Goal: Transaction & Acquisition: Purchase product/service

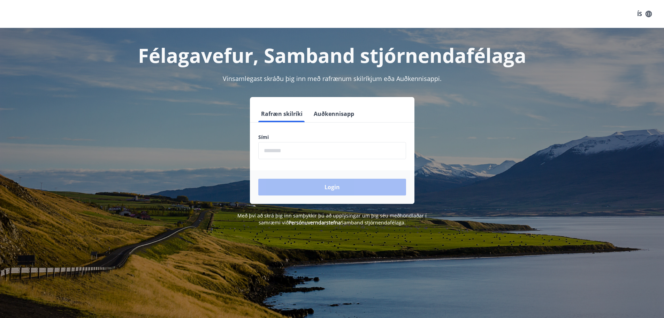
click at [299, 153] on input "phone" at bounding box center [332, 150] width 148 height 17
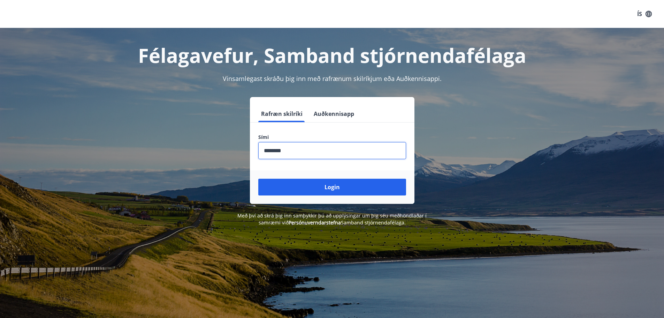
type input "********"
click at [258, 178] on button "Login" at bounding box center [332, 186] width 148 height 17
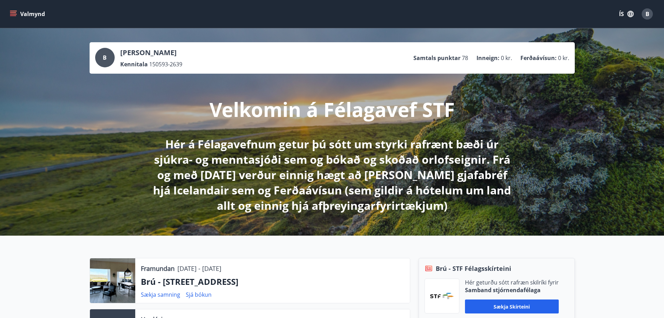
click at [31, 10] on button "Valmynd" at bounding box center [27, 14] width 39 height 13
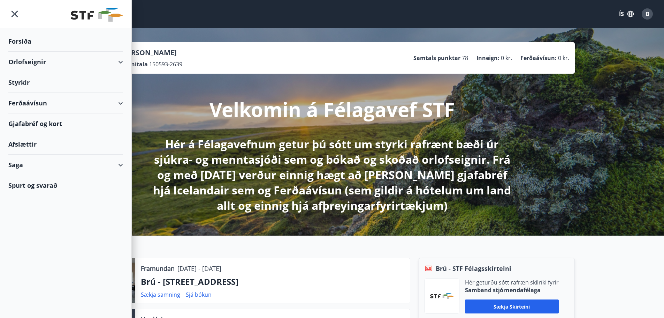
click at [24, 102] on div "Ferðaávísun" at bounding box center [65, 103] width 115 height 21
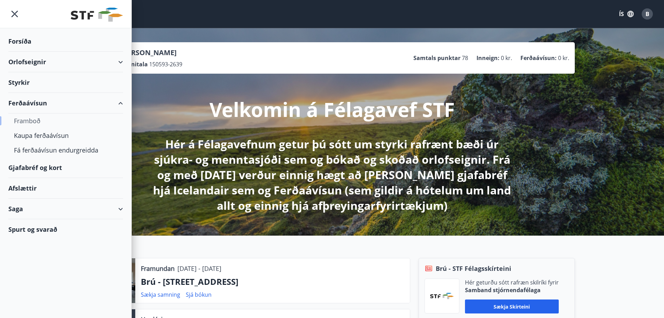
click at [30, 122] on div "Framboð" at bounding box center [66, 120] width 104 height 15
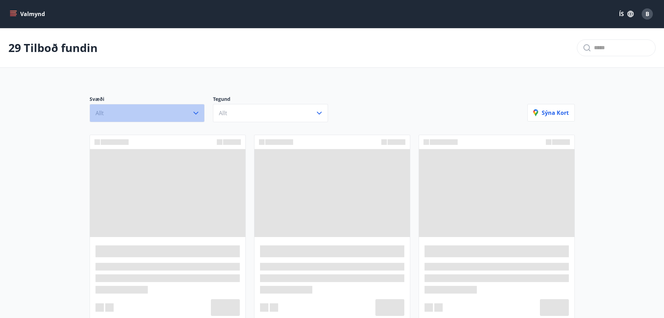
click at [190, 113] on button "Allt" at bounding box center [147, 113] width 115 height 18
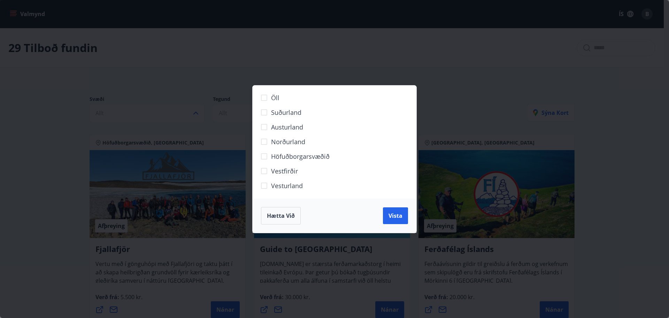
click at [282, 128] on span "Austurland" at bounding box center [287, 126] width 32 height 9
click at [394, 219] on span "Vista" at bounding box center [396, 216] width 14 height 8
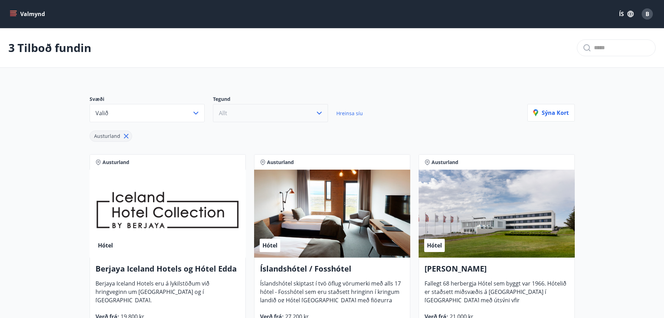
click at [267, 107] on button "Allt" at bounding box center [270, 113] width 115 height 18
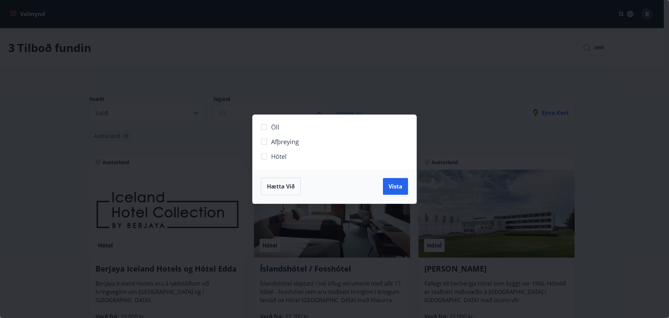
click at [409, 87] on div "Öll Afþreying Hótel Hætta við Vista" at bounding box center [334, 159] width 669 height 318
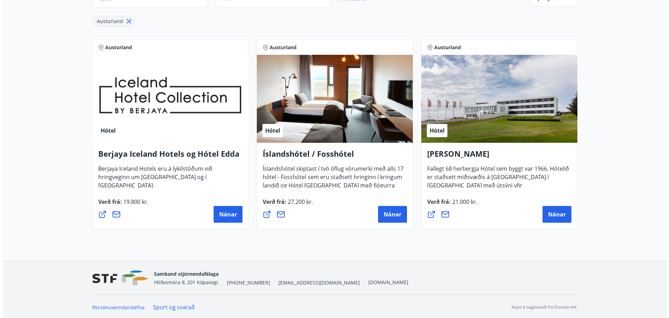
scroll to position [116, 0]
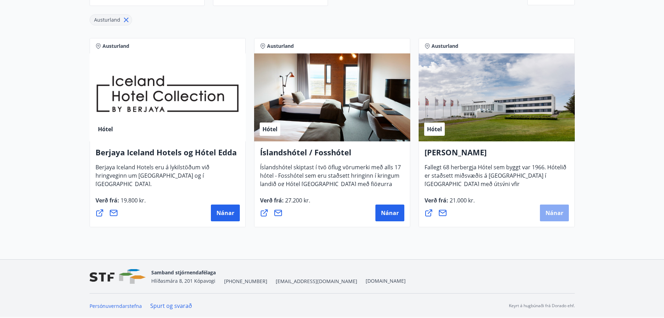
click at [546, 213] on span "Nánar" at bounding box center [555, 213] width 18 height 8
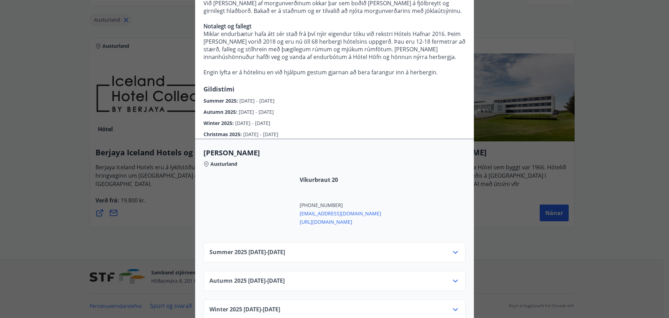
scroll to position [174, 0]
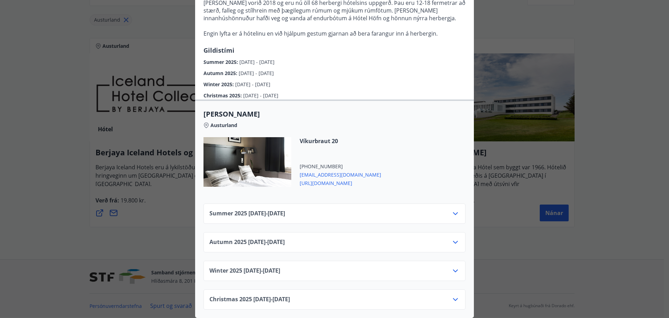
click at [262, 211] on span "Summer 2025 01.06.25 - 30.09.25" at bounding box center [248, 213] width 76 height 8
click at [456, 209] on icon at bounding box center [455, 213] width 8 height 8
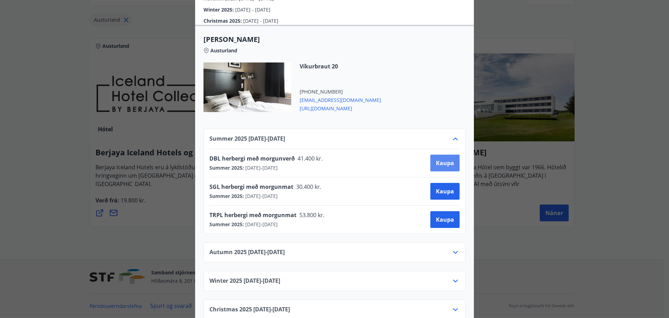
scroll to position [244, 0]
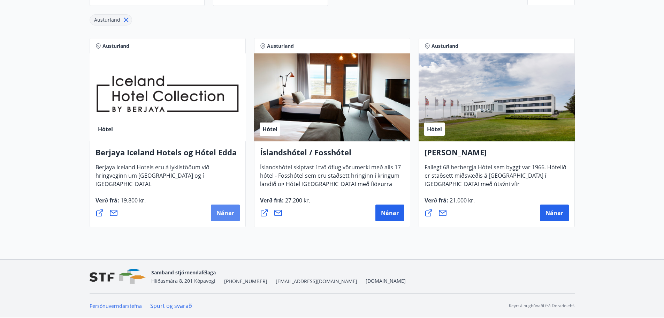
click at [218, 210] on span "Nánar" at bounding box center [225, 213] width 18 height 8
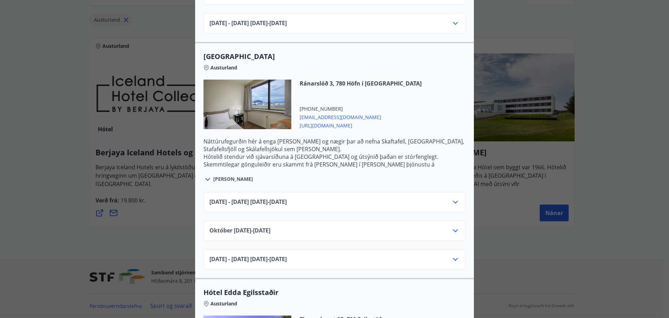
scroll to position [383, 0]
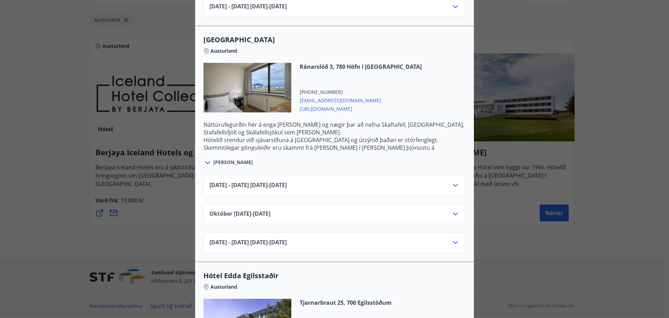
click at [453, 184] on icon at bounding box center [455, 185] width 5 height 3
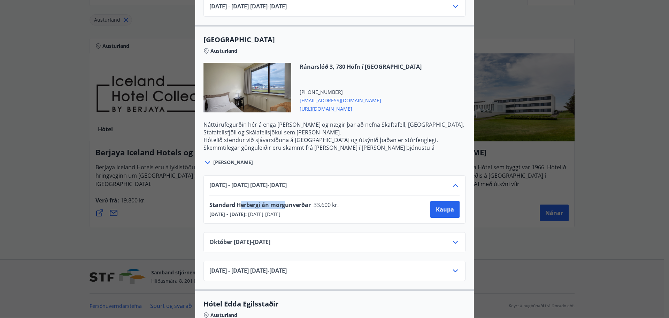
drag, startPoint x: 238, startPoint y: 200, endPoint x: 299, endPoint y: 201, distance: 61.4
click at [287, 201] on div "Standard Herbergi án morgunverðar 33.600 kr." at bounding box center [277, 206] width 134 height 10
click at [304, 201] on span "Standard Herbergi án morgunverðar" at bounding box center [260, 205] width 101 height 8
click at [445, 205] on span "Kaupa" at bounding box center [445, 209] width 18 height 8
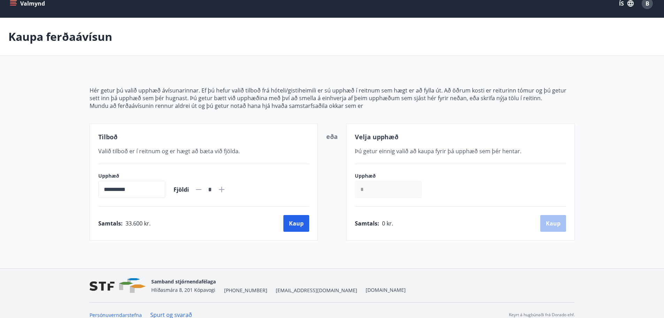
scroll to position [20, 0]
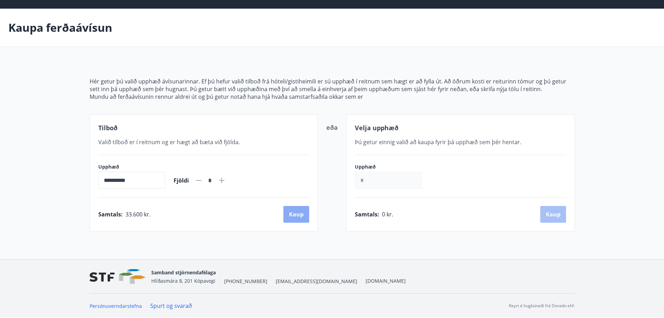
click at [294, 213] on button "Kaup" at bounding box center [296, 214] width 26 height 17
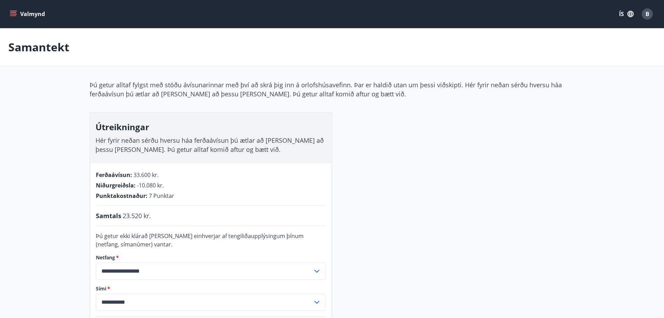
click at [414, 195] on div "**********" at bounding box center [332, 228] width 485 height 296
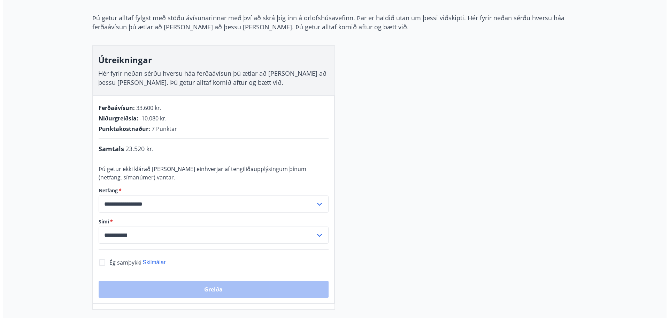
scroll to position [139, 0]
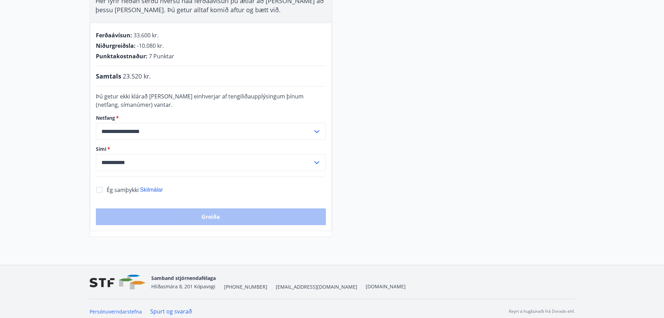
click at [111, 190] on span "Ég samþykki" at bounding box center [123, 190] width 32 height 8
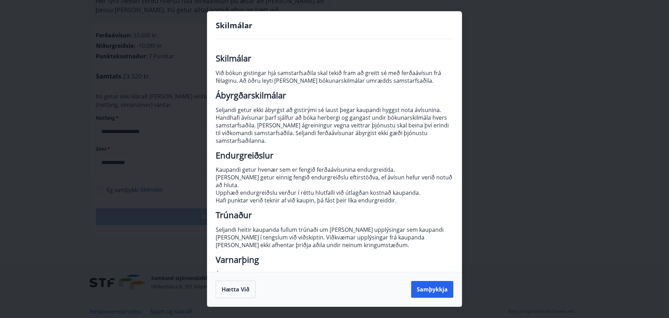
drag, startPoint x: 299, startPoint y: 83, endPoint x: 338, endPoint y: 86, distance: 39.1
click at [333, 86] on p "Skilmálar Við bókun gistingar hjá samstarfsaðila skal tekið fram að greitt sé m…" at bounding box center [335, 177] width 238 height 246
click at [348, 86] on p "Skilmálar Við bókun gistingar hjá samstarfsaðila skal tekið fram að greitt sé m…" at bounding box center [335, 177] width 238 height 246
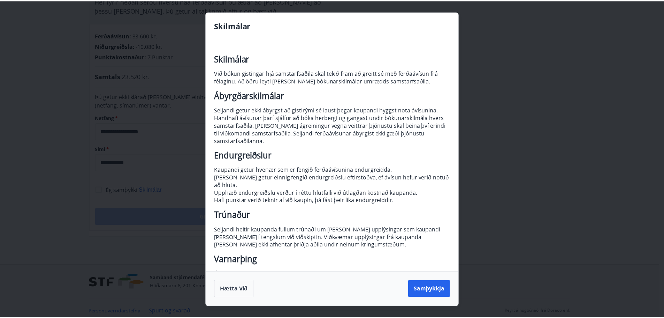
scroll to position [22, 0]
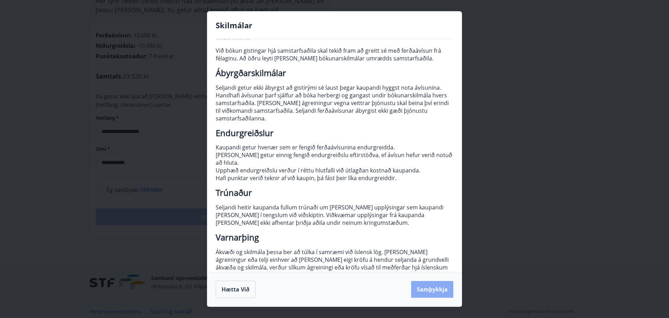
click at [425, 284] on button "Samþykkja" at bounding box center [432, 289] width 42 height 17
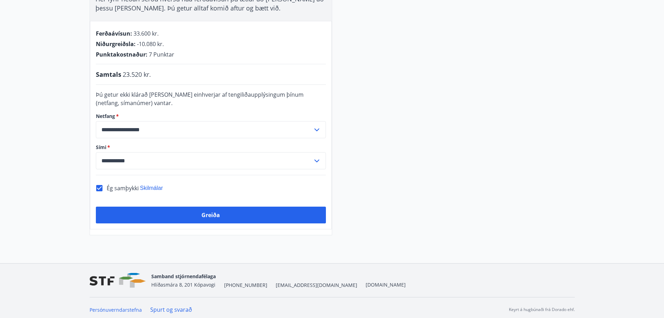
scroll to position [145, 0]
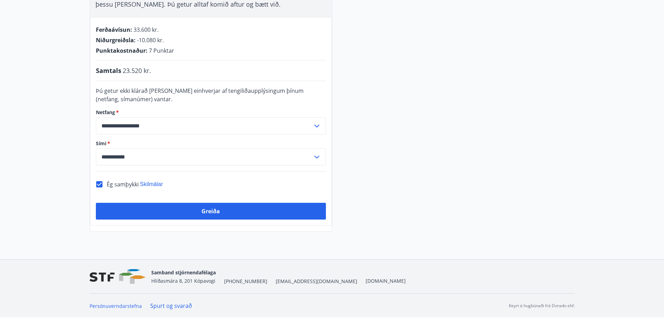
click at [439, 154] on div "**********" at bounding box center [332, 83] width 485 height 296
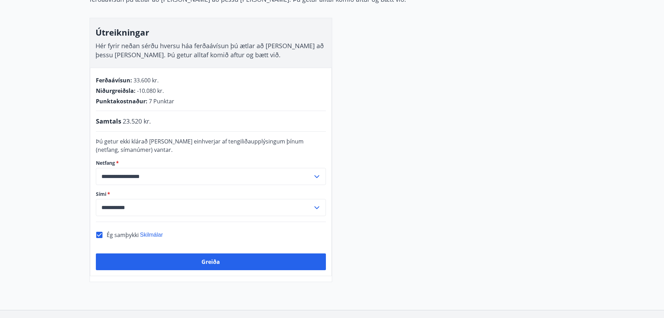
scroll to position [0, 0]
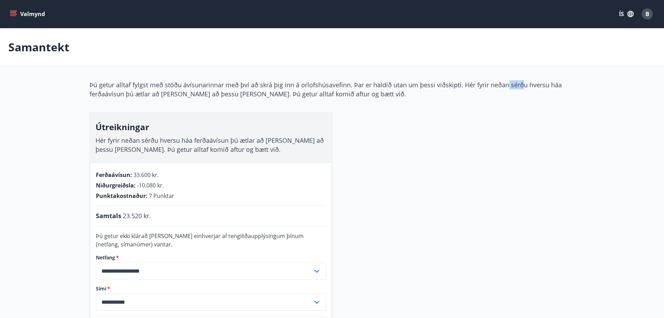
drag, startPoint x: 503, startPoint y: 80, endPoint x: 532, endPoint y: 81, distance: 29.3
click at [530, 81] on main "**********" at bounding box center [332, 202] width 664 height 348
click at [537, 81] on p "Þú getur alltaf fylgst með stöðu ávísunarinnar með því að skrá þig inn á orlofs…" at bounding box center [332, 89] width 485 height 18
click at [391, 166] on div "**********" at bounding box center [332, 228] width 485 height 296
click at [481, 165] on div "**********" at bounding box center [332, 228] width 485 height 296
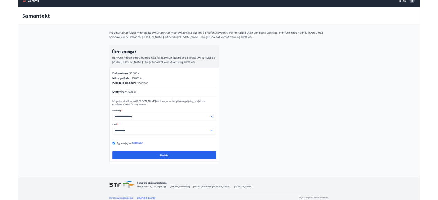
scroll to position [20, 0]
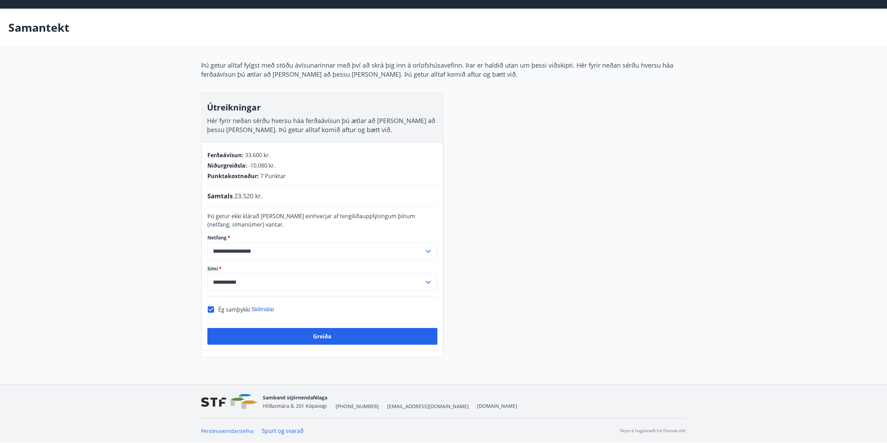
click at [223, 281] on input "**********" at bounding box center [315, 282] width 217 height 17
click at [172, 297] on main "**********" at bounding box center [443, 183] width 887 height 348
click at [527, 265] on div "**********" at bounding box center [443, 209] width 485 height 296
click at [669, 228] on main "**********" at bounding box center [443, 183] width 887 height 348
drag, startPoint x: 379, startPoint y: 59, endPoint x: 454, endPoint y: 62, distance: 75.4
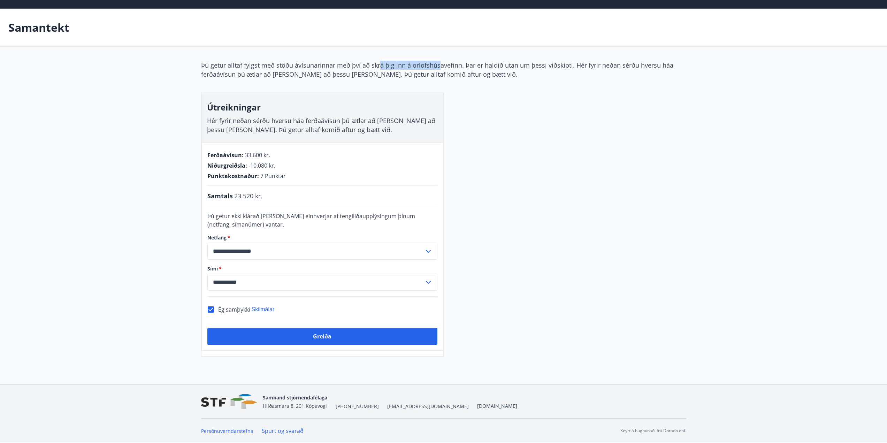
click at [444, 63] on main "**********" at bounding box center [443, 183] width 887 height 348
click at [461, 61] on p "Þú getur alltaf fylgst með stöðu ávísunarinnar með því að skrá þig inn á orlofs…" at bounding box center [443, 70] width 485 height 18
drag, startPoint x: 441, startPoint y: 63, endPoint x: 539, endPoint y: 71, distance: 98.3
click at [523, 70] on p "Þú getur alltaf fylgst með stöðu ávísunarinnar með því að skrá þig inn á orlofs…" at bounding box center [443, 70] width 485 height 18
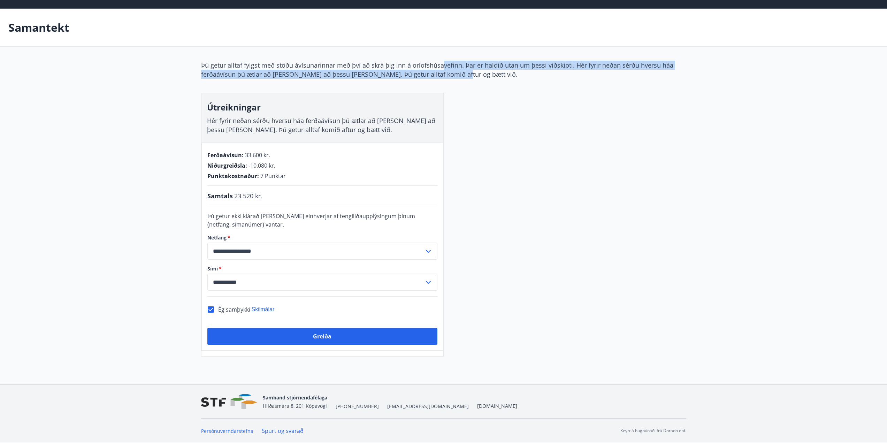
click at [539, 71] on p "Þú getur alltaf fylgst með stöðu ávísunarinnar með því að skrá þig inn á orlofs…" at bounding box center [443, 70] width 485 height 18
drag, startPoint x: 263, startPoint y: 67, endPoint x: 357, endPoint y: 75, distance: 94.5
click at [357, 75] on p "Þú getur alltaf fylgst með stöðu ávísunarinnar með því að skrá þig inn á orlofs…" at bounding box center [443, 70] width 485 height 18
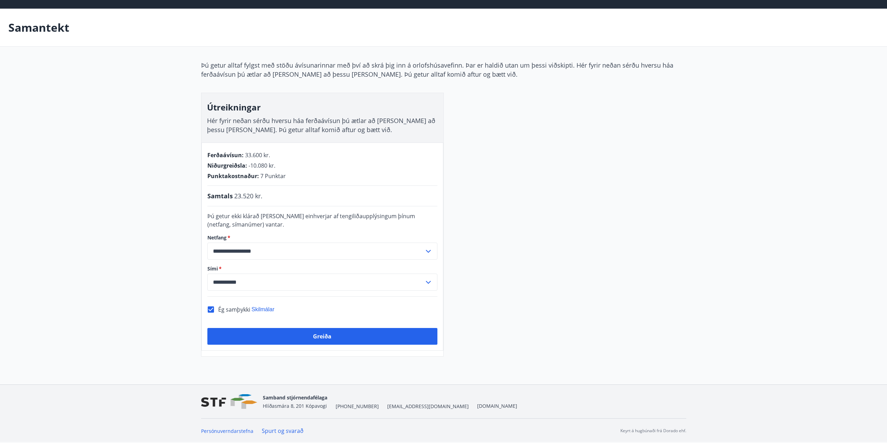
click at [393, 72] on p "Þú getur alltaf fylgst með stöðu ávísunarinnar með því að skrá þig inn á orlofs…" at bounding box center [443, 70] width 485 height 18
click at [536, 106] on div "**********" at bounding box center [443, 209] width 485 height 296
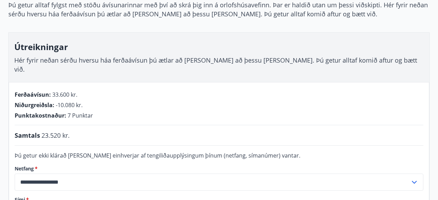
scroll to position [89, 0]
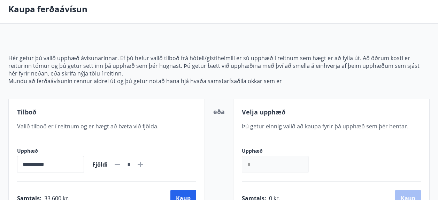
scroll to position [35, 0]
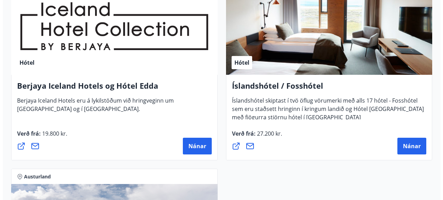
scroll to position [209, 0]
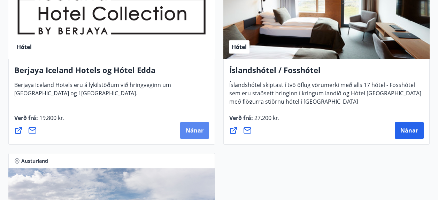
click at [201, 131] on span "Nánar" at bounding box center [195, 131] width 18 height 8
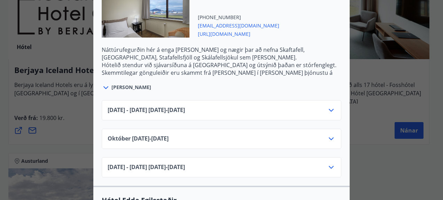
scroll to position [488, 0]
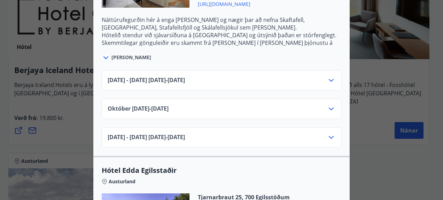
click at [330, 78] on icon at bounding box center [331, 80] width 8 height 8
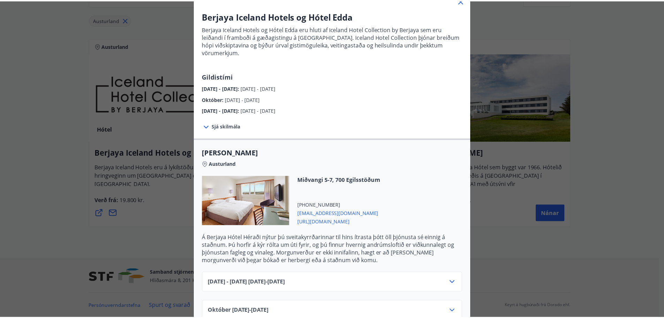
scroll to position [0, 0]
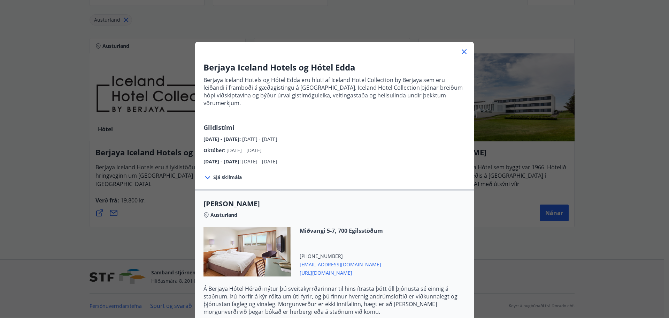
click at [461, 52] on icon at bounding box center [464, 51] width 8 height 8
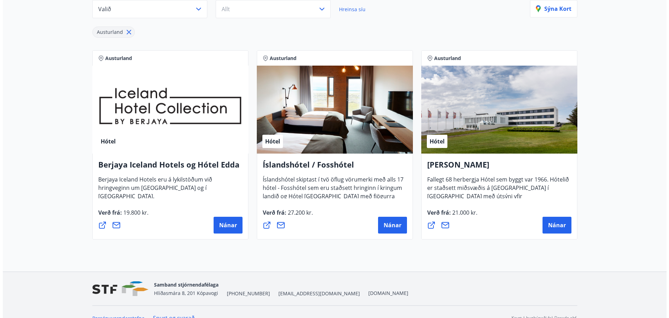
scroll to position [116, 0]
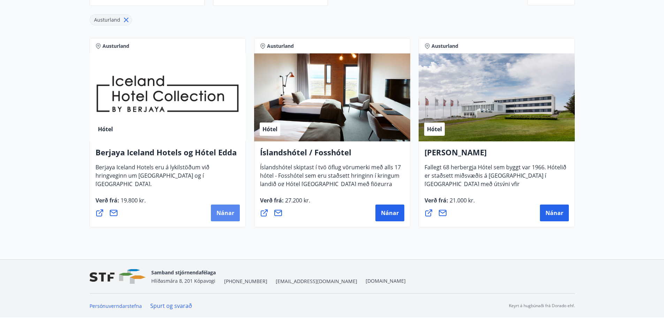
click at [223, 214] on span "Nánar" at bounding box center [225, 213] width 18 height 8
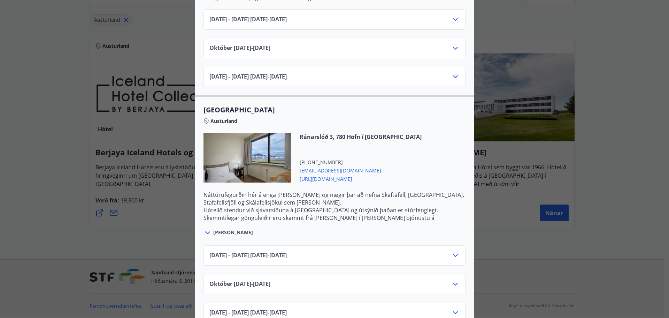
scroll to position [314, 0]
click at [431, 251] on div "Júní 2025 - September 2025 01.06.25 - 30.09.25" at bounding box center [335, 258] width 250 height 14
click at [460, 248] on div "Júní 2025 - September 2025 01.06.25 - 30.09.25" at bounding box center [335, 255] width 262 height 20
click at [453, 253] on icon at bounding box center [455, 254] width 5 height 3
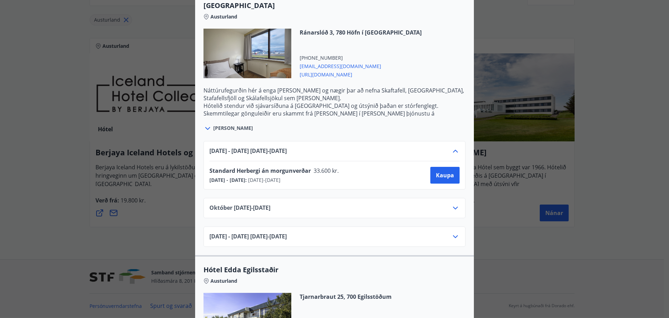
scroll to position [418, 0]
click at [443, 170] on span "Kaupa" at bounding box center [445, 174] width 18 height 8
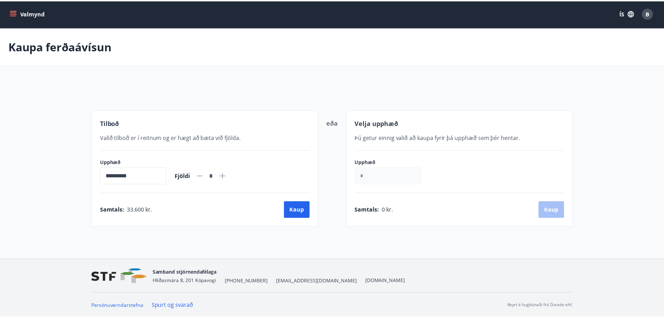
scroll to position [1, 0]
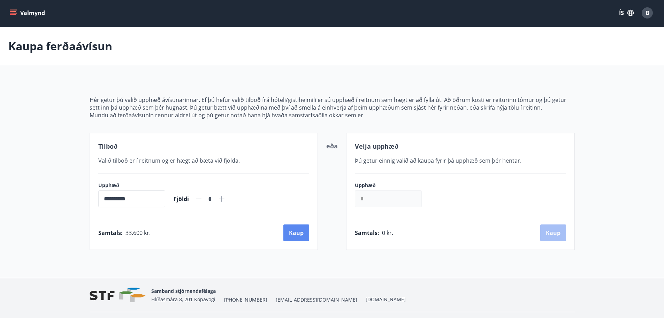
click at [289, 230] on button "Kaup" at bounding box center [296, 232] width 26 height 17
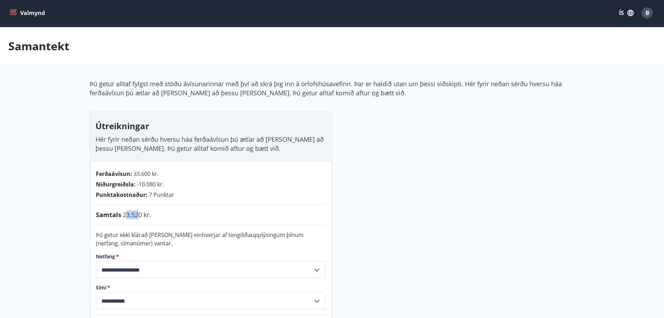
drag, startPoint x: 125, startPoint y: 214, endPoint x: 138, endPoint y: 214, distance: 13.6
click at [138, 214] on span "23.520 kr." at bounding box center [137, 214] width 28 height 9
drag, startPoint x: 142, startPoint y: 183, endPoint x: 157, endPoint y: 183, distance: 14.3
click at [156, 183] on span "-10.080 kr." at bounding box center [150, 184] width 27 height 8
click at [160, 182] on span "-10.080 kr." at bounding box center [150, 184] width 27 height 8
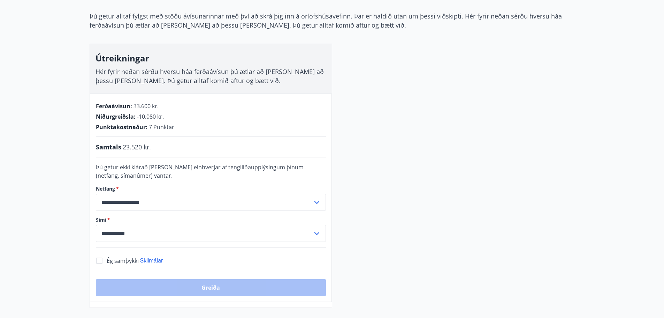
scroll to position [71, 0]
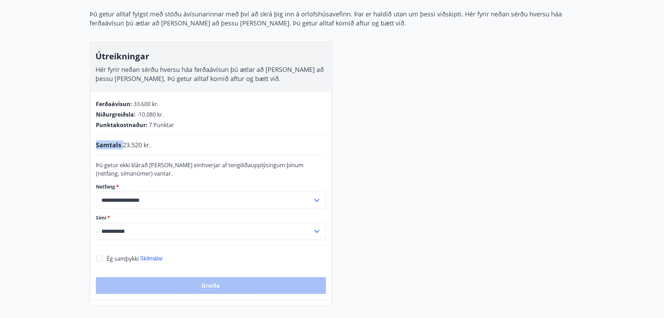
drag, startPoint x: 124, startPoint y: 144, endPoint x: 147, endPoint y: 150, distance: 23.8
click at [147, 150] on div "**********" at bounding box center [211, 195] width 242 height 208
click at [451, 162] on div "**********" at bounding box center [332, 157] width 485 height 296
click at [431, 199] on div "**********" at bounding box center [332, 157] width 485 height 296
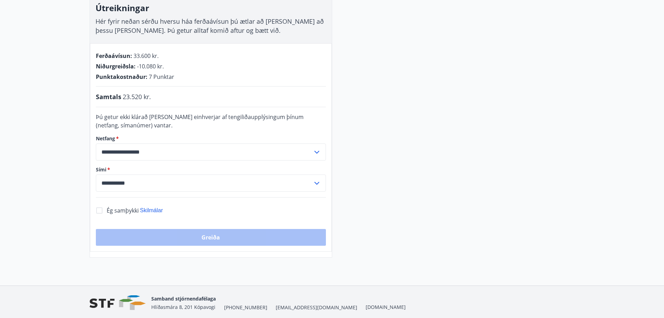
scroll to position [139, 0]
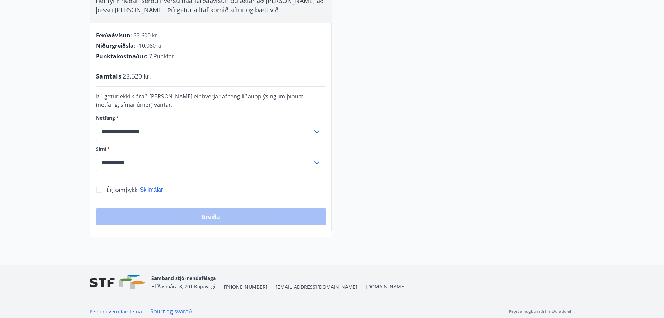
click at [607, 189] on main "**********" at bounding box center [332, 63] width 664 height 348
click at [111, 190] on span "Ég samþykki" at bounding box center [123, 190] width 32 height 8
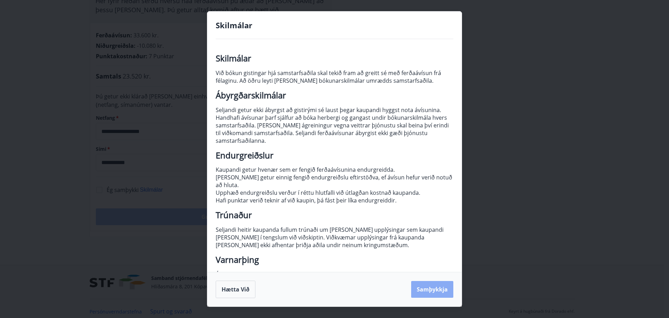
click at [432, 290] on button "Samþykkja" at bounding box center [432, 289] width 42 height 17
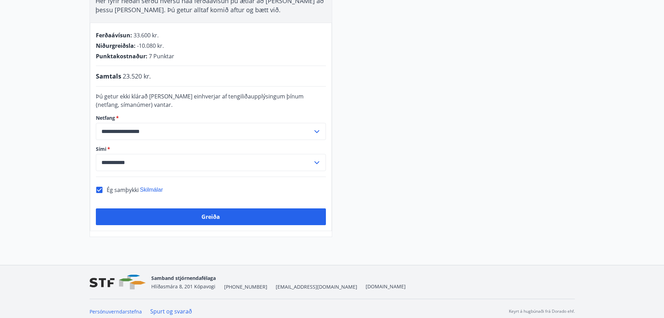
scroll to position [105, 0]
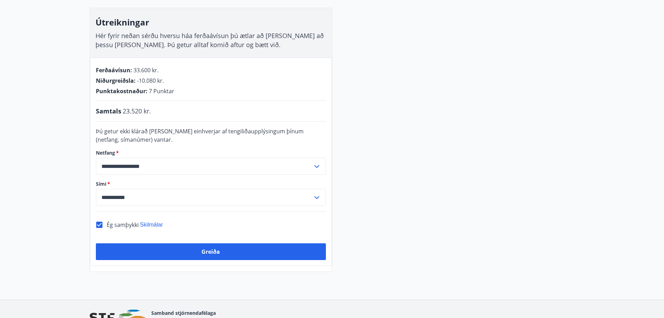
click at [428, 239] on div "**********" at bounding box center [332, 124] width 485 height 296
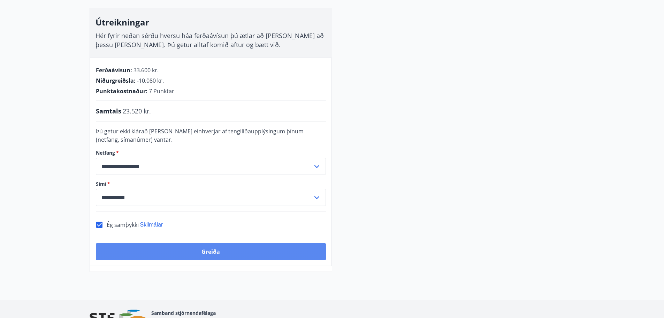
click at [282, 248] on button "Greiða" at bounding box center [211, 251] width 230 height 17
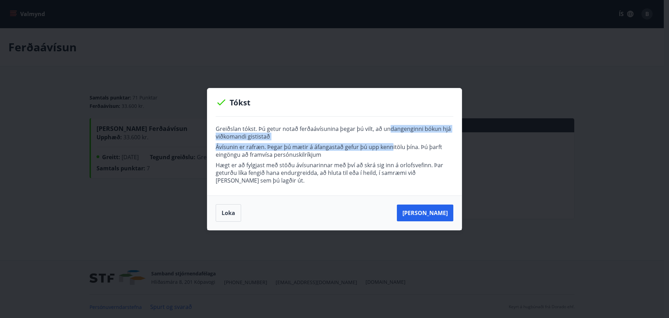
drag, startPoint x: 388, startPoint y: 124, endPoint x: 394, endPoint y: 150, distance: 26.7
click at [390, 142] on div "Greiðslan tókst. Þú getur notað ferðaávísunina þegar þú vilt, að undangenginni …" at bounding box center [334, 155] width 254 height 79
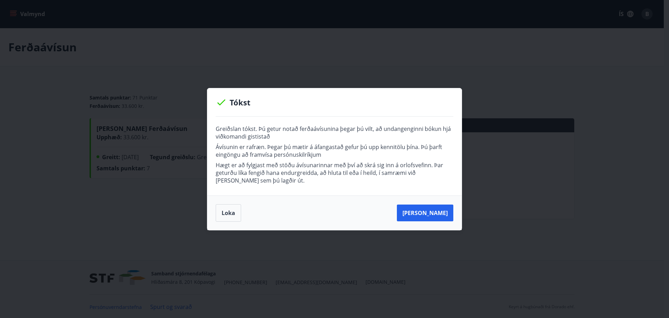
click at [396, 153] on p "Ávísunin er rafræn. Þegar þú mætir á áfangastað gefur þú upp kennitölu þína. Þú…" at bounding box center [335, 150] width 238 height 15
drag, startPoint x: 350, startPoint y: 143, endPoint x: 366, endPoint y: 155, distance: 20.2
click at [366, 155] on p "Ávísunin er rafræn. Þegar þú mætir á áfangastað gefur þú upp kennitölu þína. Þú…" at bounding box center [335, 150] width 238 height 15
click at [388, 159] on div "Greiðslan tókst. Þú getur notað ferðaávísunina þegar þú vilt, að undangenginni …" at bounding box center [334, 155] width 254 height 79
drag, startPoint x: 221, startPoint y: 152, endPoint x: 294, endPoint y: 168, distance: 74.5
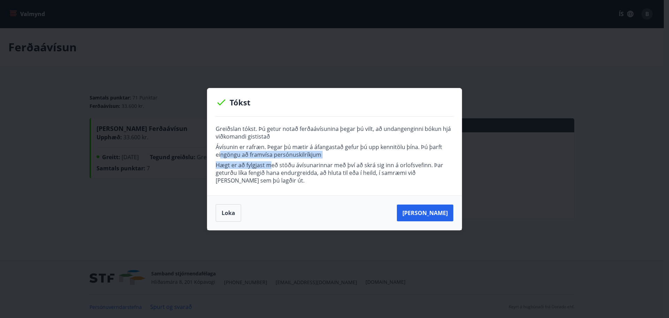
click at [279, 161] on div "Greiðslan tókst. Þú getur notað ferðaávísunina þegar þú vilt, að undangenginni …" at bounding box center [334, 155] width 254 height 79
drag, startPoint x: 296, startPoint y: 166, endPoint x: 265, endPoint y: 166, distance: 31.0
click at [296, 166] on p "Hægt er að fylgjast með stöðu ávísunarinnar með því að skrá sig inn á orlofsvef…" at bounding box center [335, 172] width 238 height 23
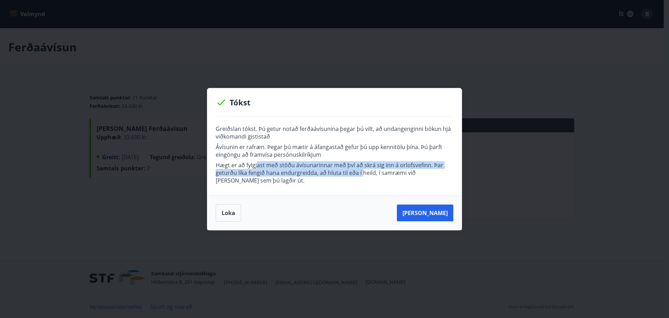
drag, startPoint x: 258, startPoint y: 163, endPoint x: 375, endPoint y: 169, distance: 117.0
click at [368, 169] on p "Hægt er að fylgjast með stöðu ávísunarinnar með því að skrá sig inn á orlofsvef…" at bounding box center [335, 172] width 238 height 23
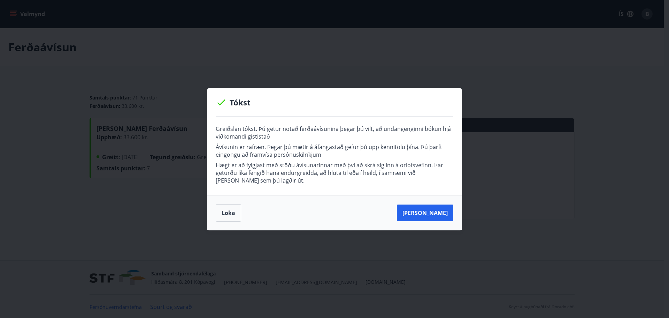
click at [375, 169] on p "Hægt er að fylgjast með stöðu ávísunarinnar með því að skrá sig inn á orlofsvef…" at bounding box center [335, 172] width 238 height 23
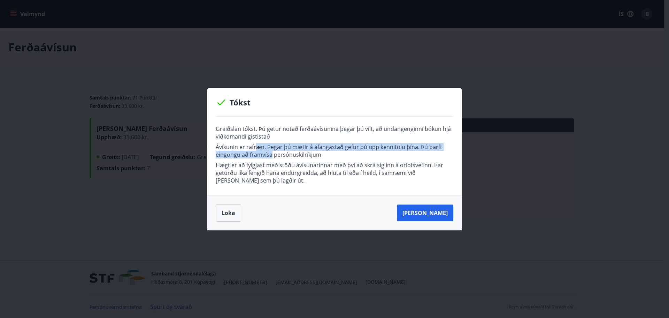
drag, startPoint x: 256, startPoint y: 145, endPoint x: 289, endPoint y: 161, distance: 36.5
click at [282, 160] on div "Greiðslan tókst. Þú getur notað ferðaávísunina þegar þú vilt, að undangenginni …" at bounding box center [334, 155] width 254 height 79
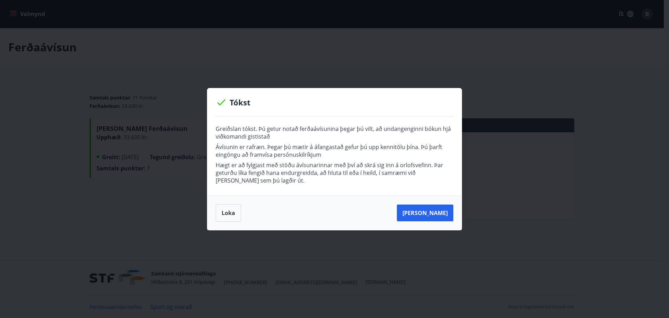
click at [294, 161] on p "Hægt er að fylgjast með stöðu ávísunarinnar með því að skrá sig inn á orlofsvef…" at bounding box center [335, 172] width 238 height 23
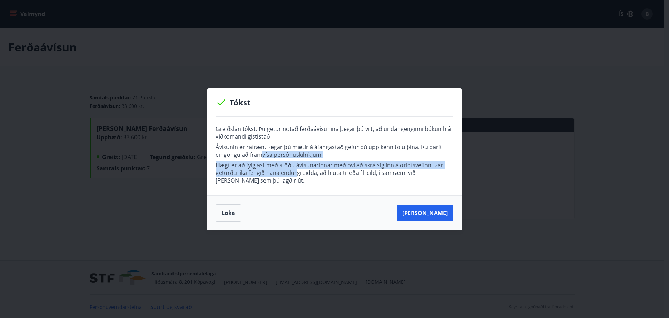
drag, startPoint x: 261, startPoint y: 158, endPoint x: 299, endPoint y: 171, distance: 40.7
click at [299, 171] on div "Greiðslan tókst. Þú getur notað ferðaávísunina þegar þú vilt, að undangenginni …" at bounding box center [334, 155] width 254 height 79
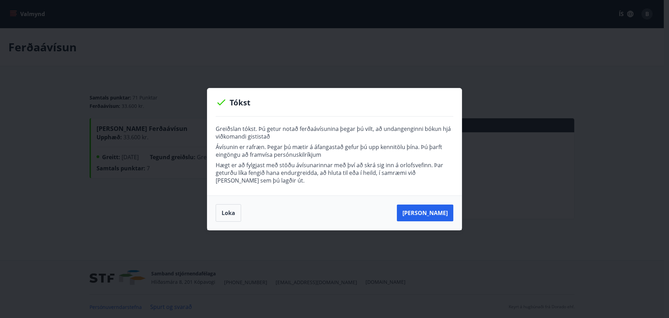
click at [309, 171] on p "Hægt er að fylgjast með stöðu ávísunarinnar með því að skrá sig inn á orlofsvef…" at bounding box center [335, 172] width 238 height 23
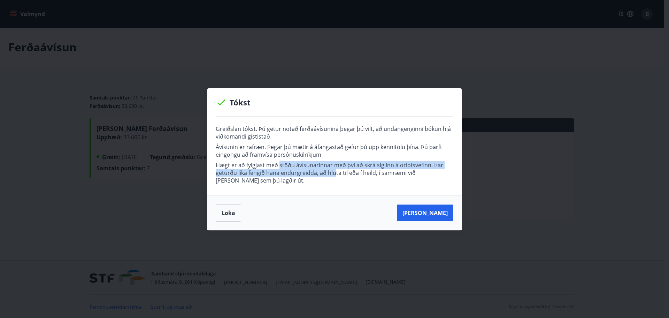
drag, startPoint x: 314, startPoint y: 169, endPoint x: 360, endPoint y: 170, distance: 46.0
click at [345, 171] on p "Hægt er að fylgjast með stöðu ávísunarinnar með því að skrá sig inn á orlofsvef…" at bounding box center [335, 172] width 238 height 23
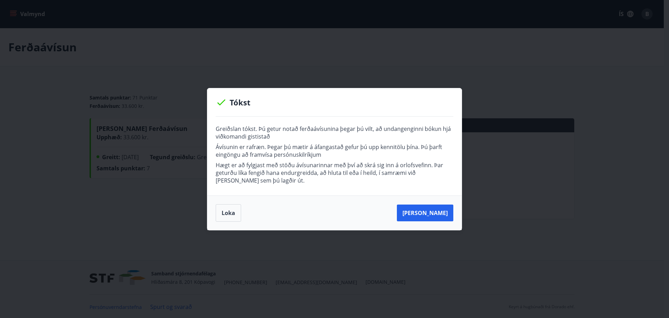
click at [360, 169] on p "Hægt er að fylgjast með stöðu ávísunarinnar með því að skrá sig inn á orlofsvef…" at bounding box center [335, 172] width 238 height 23
drag, startPoint x: 266, startPoint y: 172, endPoint x: 360, endPoint y: 175, distance: 94.2
click at [348, 176] on p "Hægt er að fylgjast með stöðu ávísunarinnar með því að skrá sig inn á orlofsvef…" at bounding box center [335, 172] width 238 height 23
drag, startPoint x: 365, startPoint y: 172, endPoint x: 401, endPoint y: 183, distance: 38.1
click at [365, 171] on p "Hægt er að fylgjast með stöðu ávísunarinnar með því að skrá sig inn á orlofsvef…" at bounding box center [335, 172] width 238 height 23
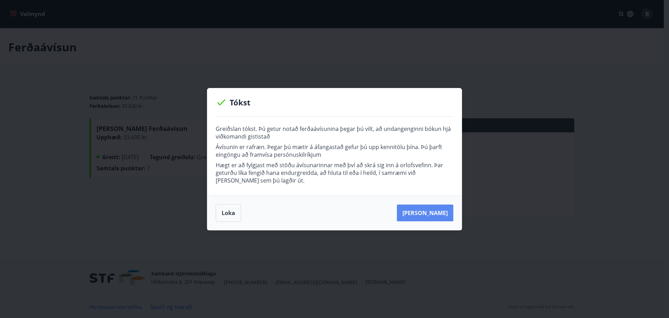
click at [435, 206] on button "Kaupa meira" at bounding box center [425, 212] width 56 height 17
